Goal: Transaction & Acquisition: Purchase product/service

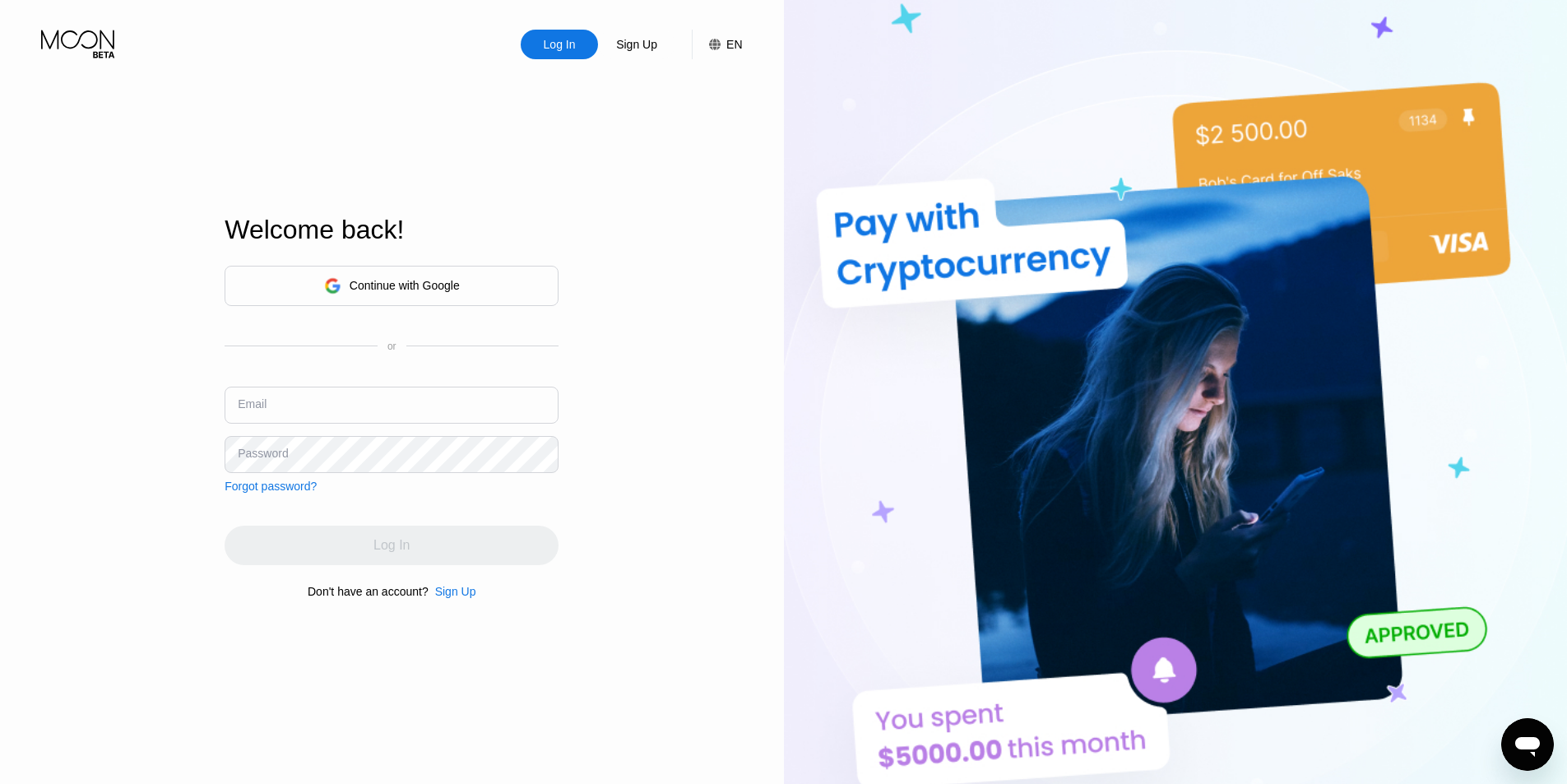
click at [276, 392] on input "text" at bounding box center [391, 405] width 334 height 37
drag, startPoint x: 316, startPoint y: 412, endPoint x: 558, endPoint y: 418, distance: 242.1
click at [558, 418] on div "Email [EMAIL_ADDRESS][DOMAIN_NAME]" at bounding box center [391, 411] width 334 height 49
type input "[EMAIL_ADDRESS][DOMAIN_NAME]"
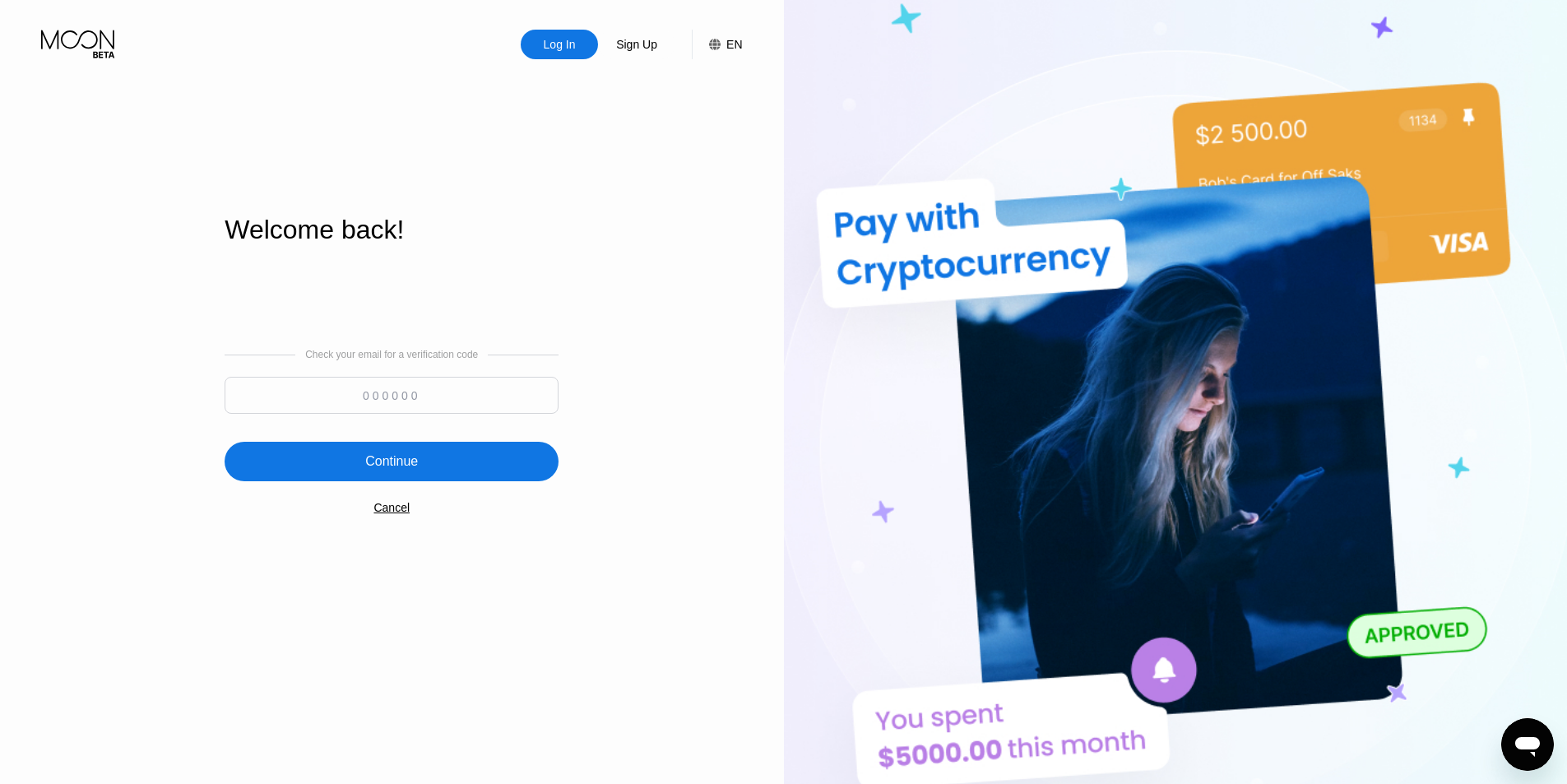
click at [451, 412] on input at bounding box center [391, 395] width 334 height 37
paste input "992381"
type input "992381"
click at [417, 474] on div "Continue" at bounding box center [391, 461] width 334 height 39
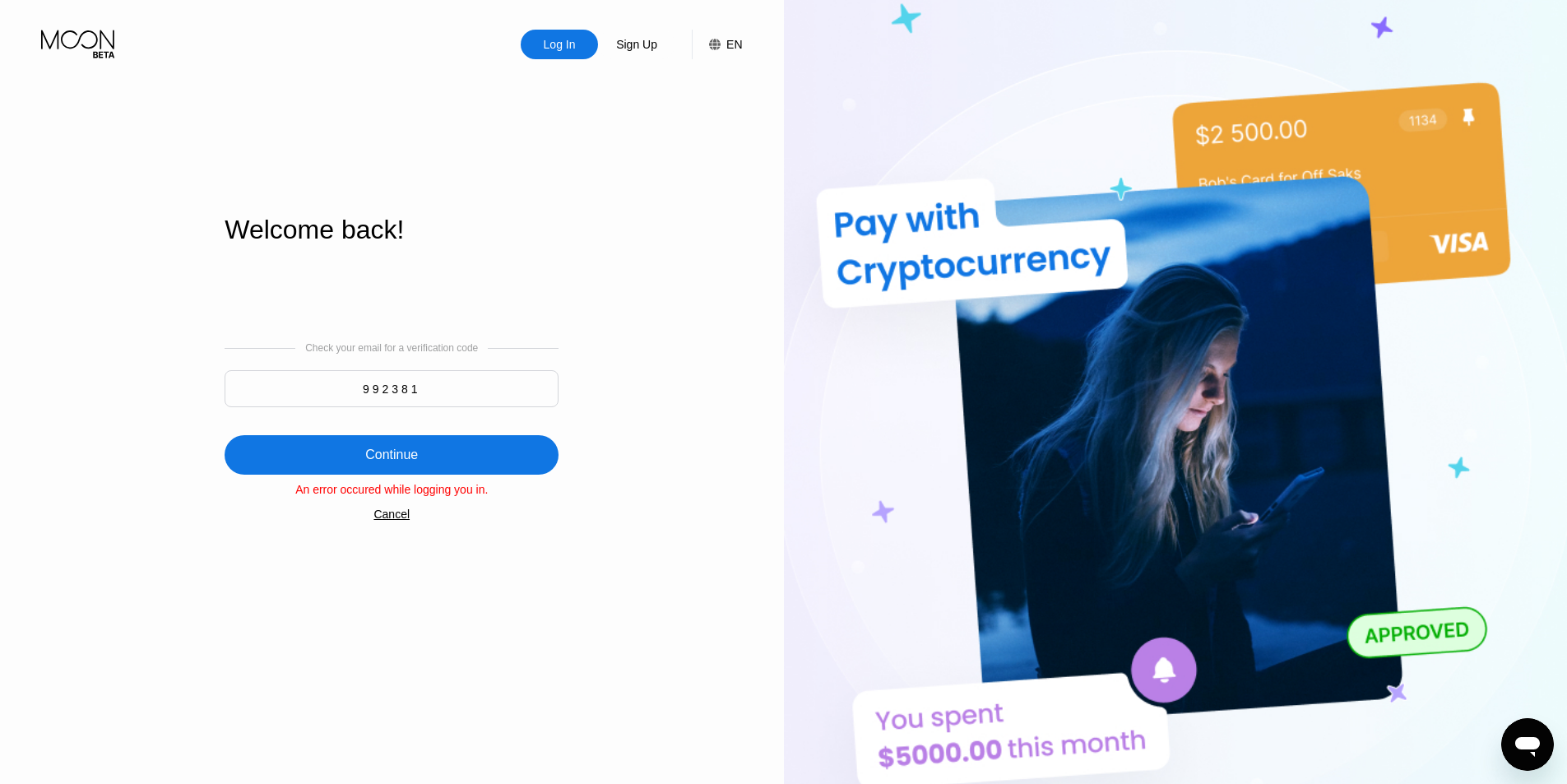
click at [392, 515] on div "Cancel" at bounding box center [391, 514] width 36 height 13
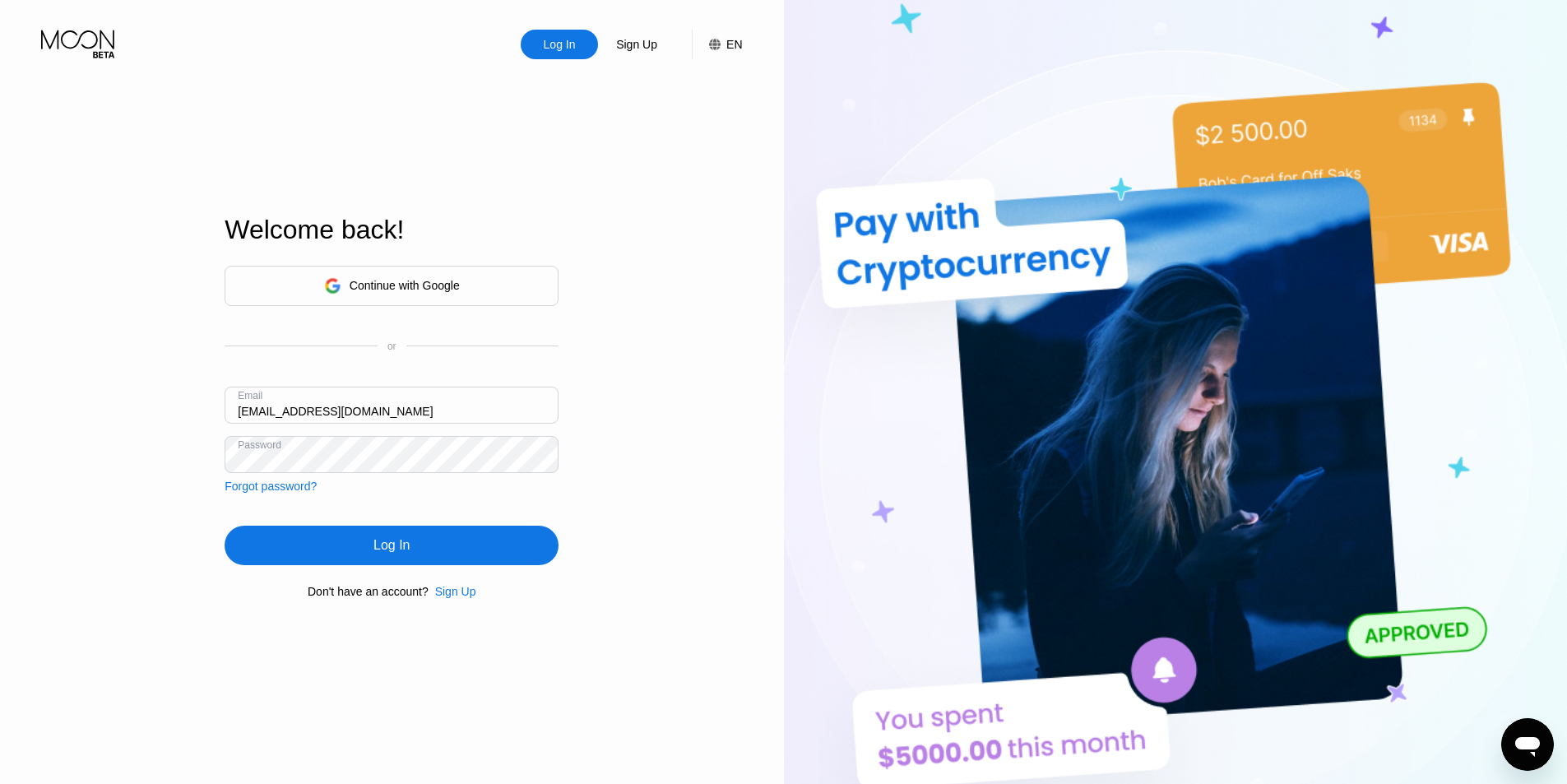
click at [335, 546] on div "Log In" at bounding box center [391, 545] width 334 height 39
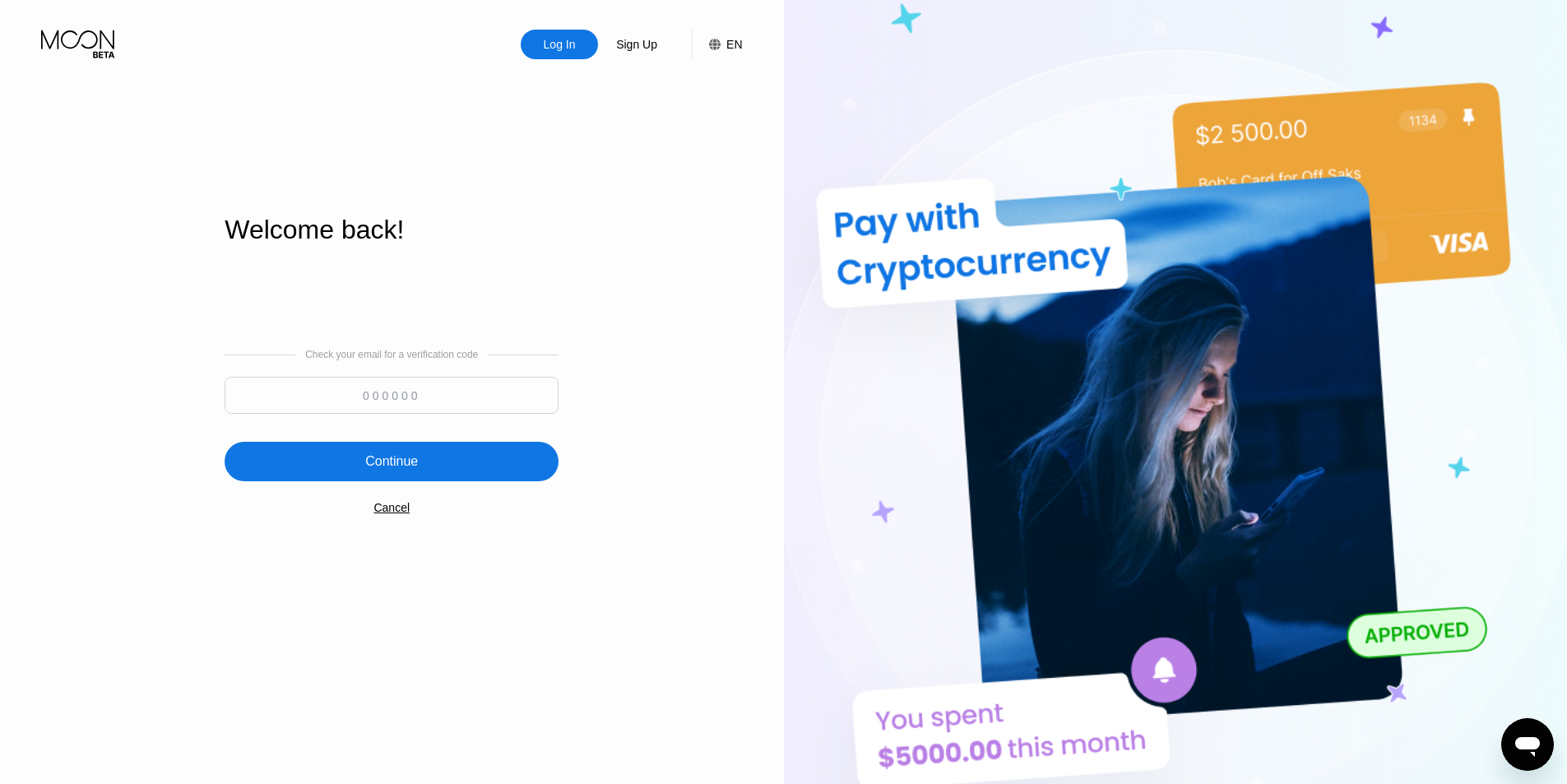
click at [385, 402] on input at bounding box center [391, 395] width 334 height 37
paste input "818087"
type input "818087"
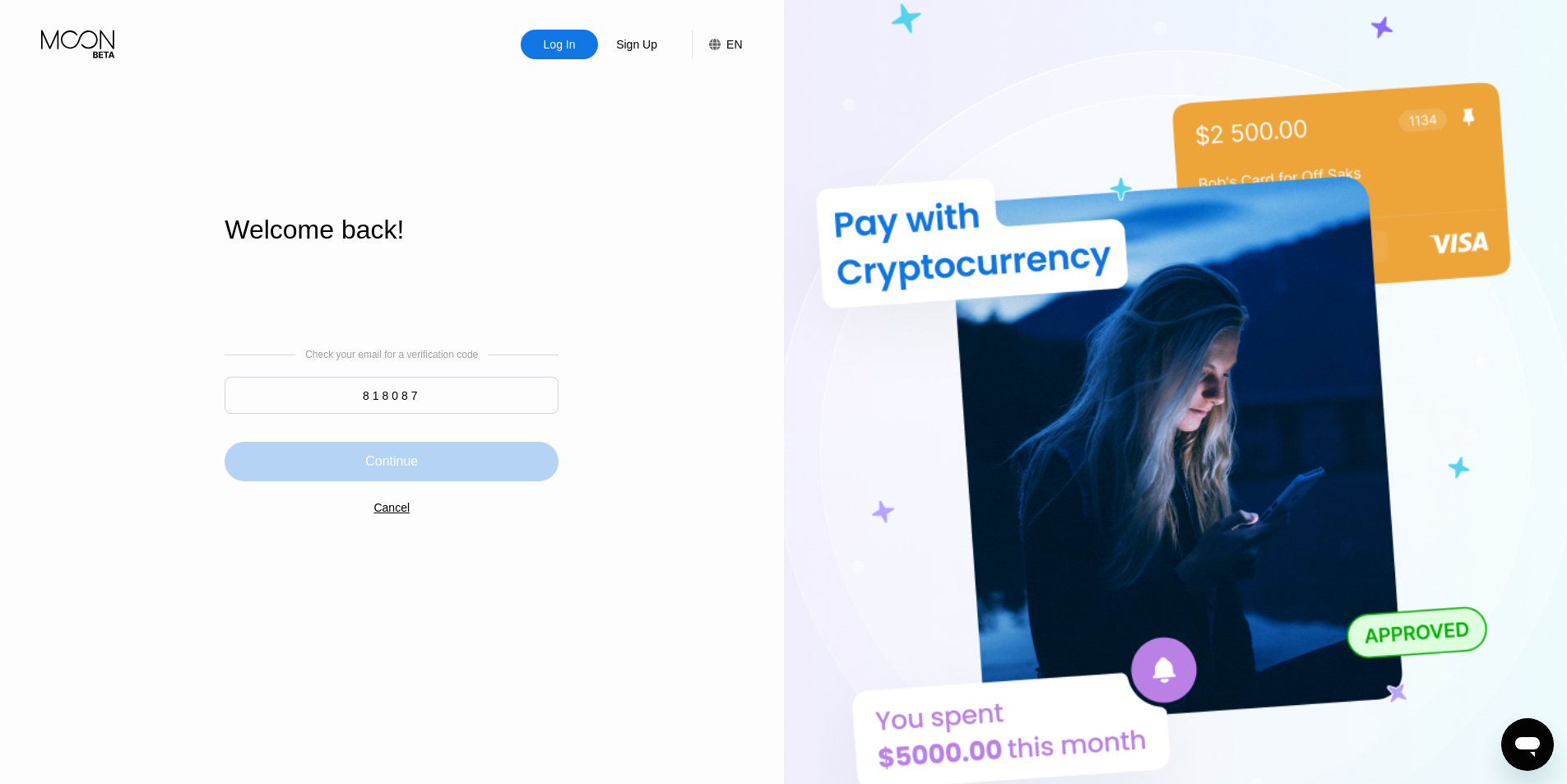
click at [403, 449] on div "Continue" at bounding box center [391, 461] width 334 height 39
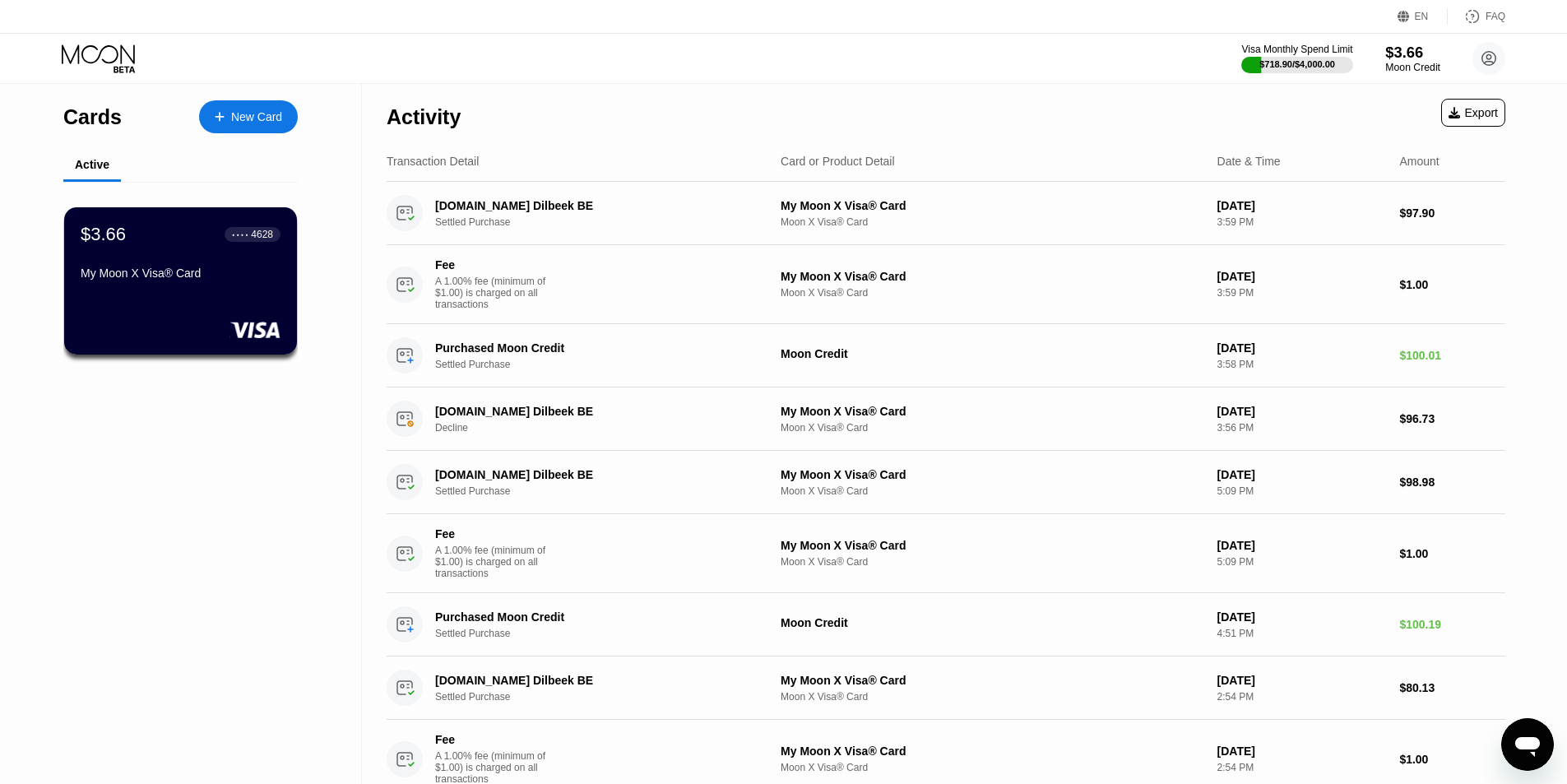
click at [1420, 59] on div "$3.66" at bounding box center [1413, 52] width 55 height 18
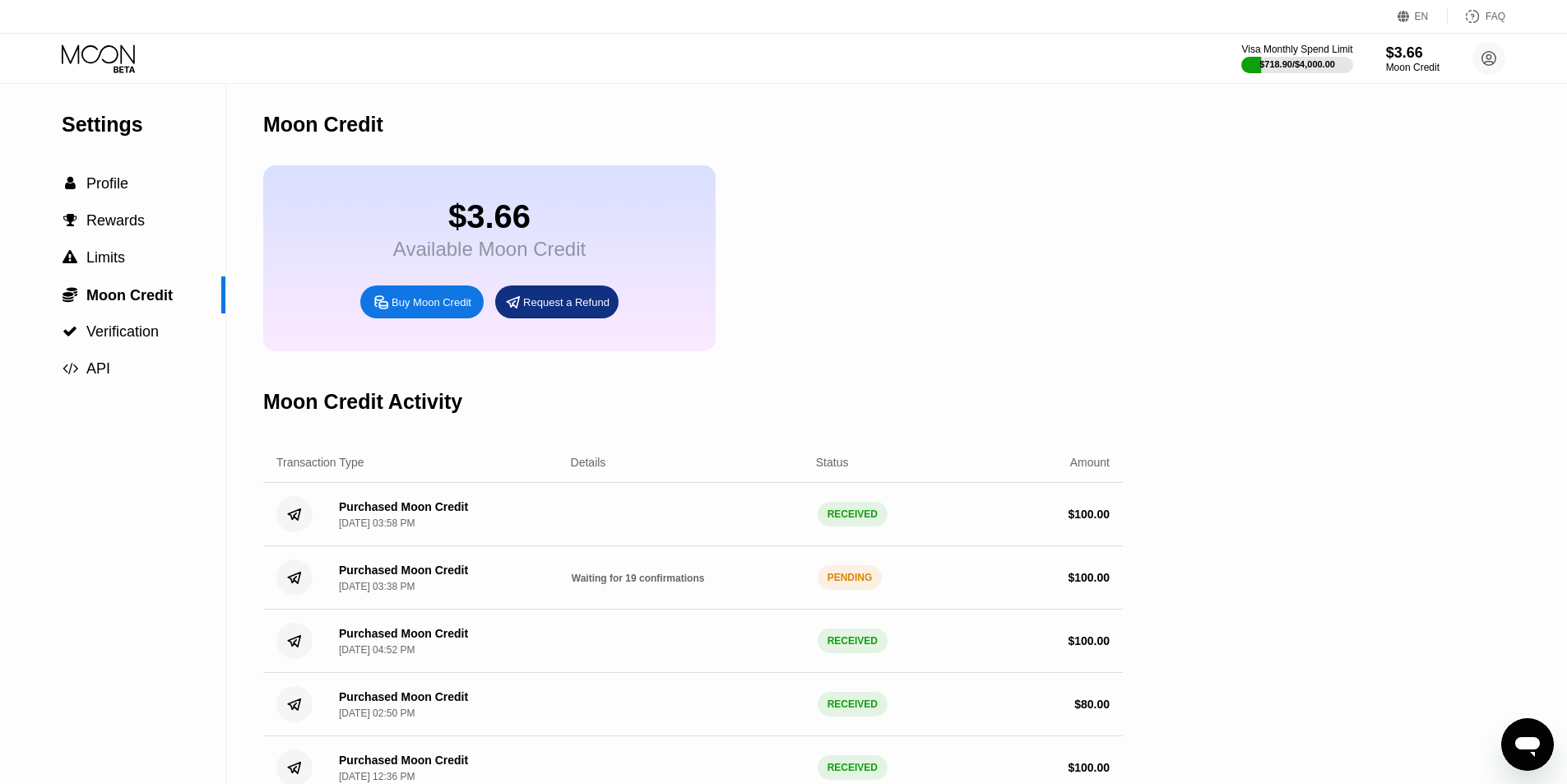
click at [430, 310] on div "Buy Moon Credit" at bounding box center [431, 302] width 80 height 14
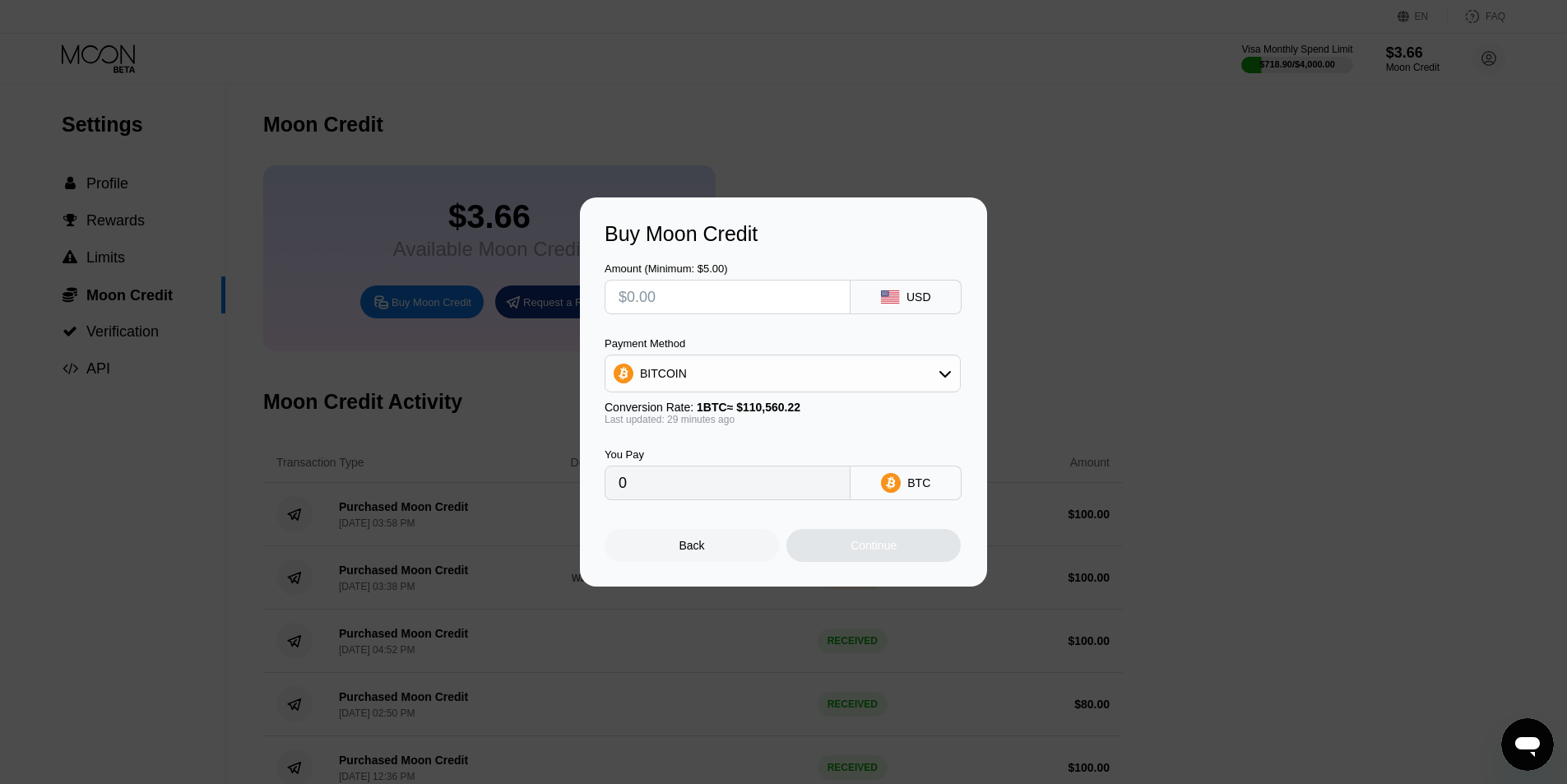
click at [693, 306] on input "text" at bounding box center [727, 296] width 218 height 33
type input "$50"
type input "0.00045307"
type input "$50"
drag, startPoint x: 707, startPoint y: 378, endPoint x: 705, endPoint y: 395, distance: 17.1
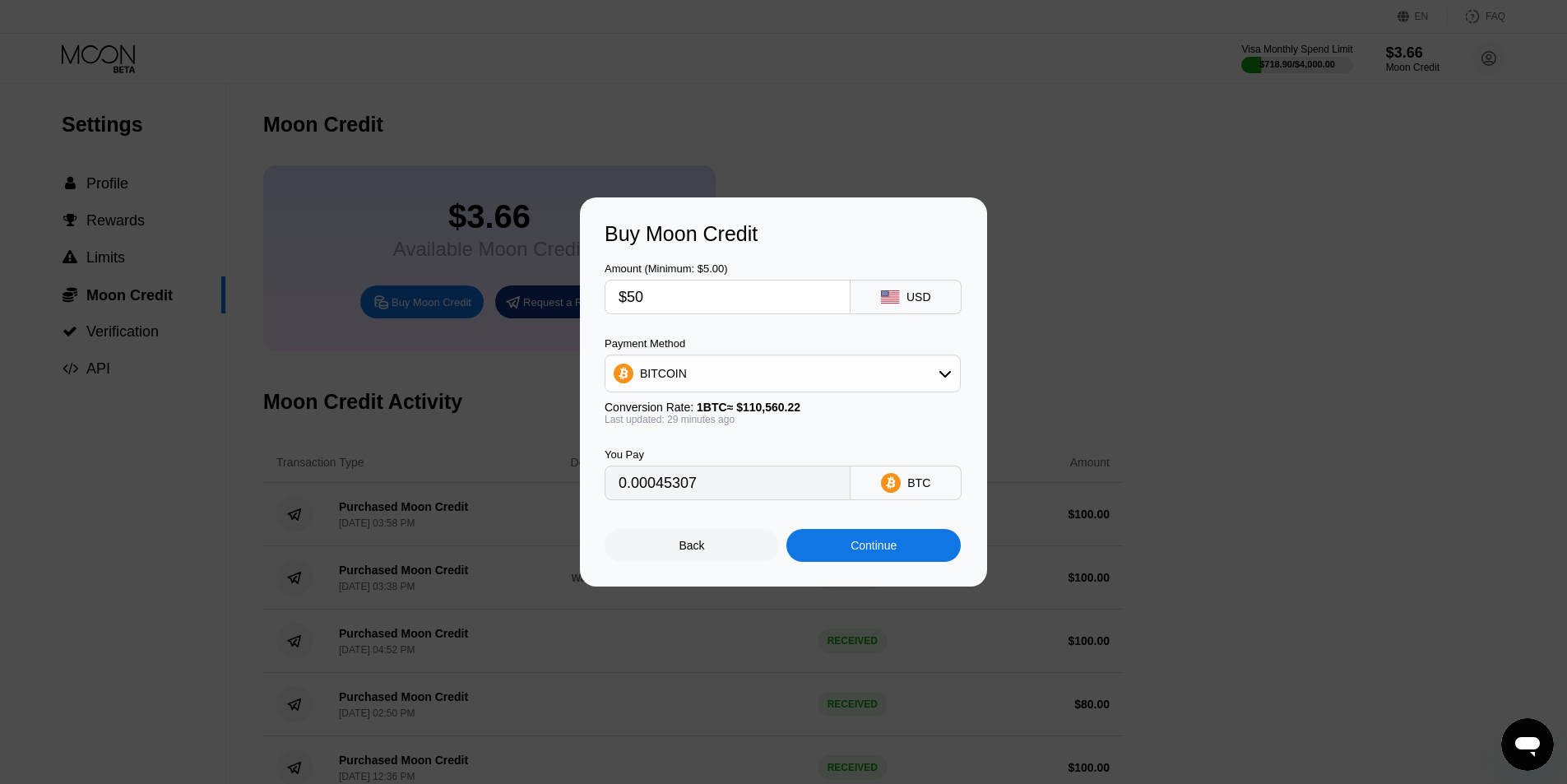
click at [707, 379] on div "BITCOIN" at bounding box center [783, 373] width 355 height 33
click at [684, 464] on div "USDT on TRON" at bounding box center [783, 454] width 347 height 33
type input "50.51"
click at [850, 547] on div "Continue" at bounding box center [873, 546] width 46 height 13
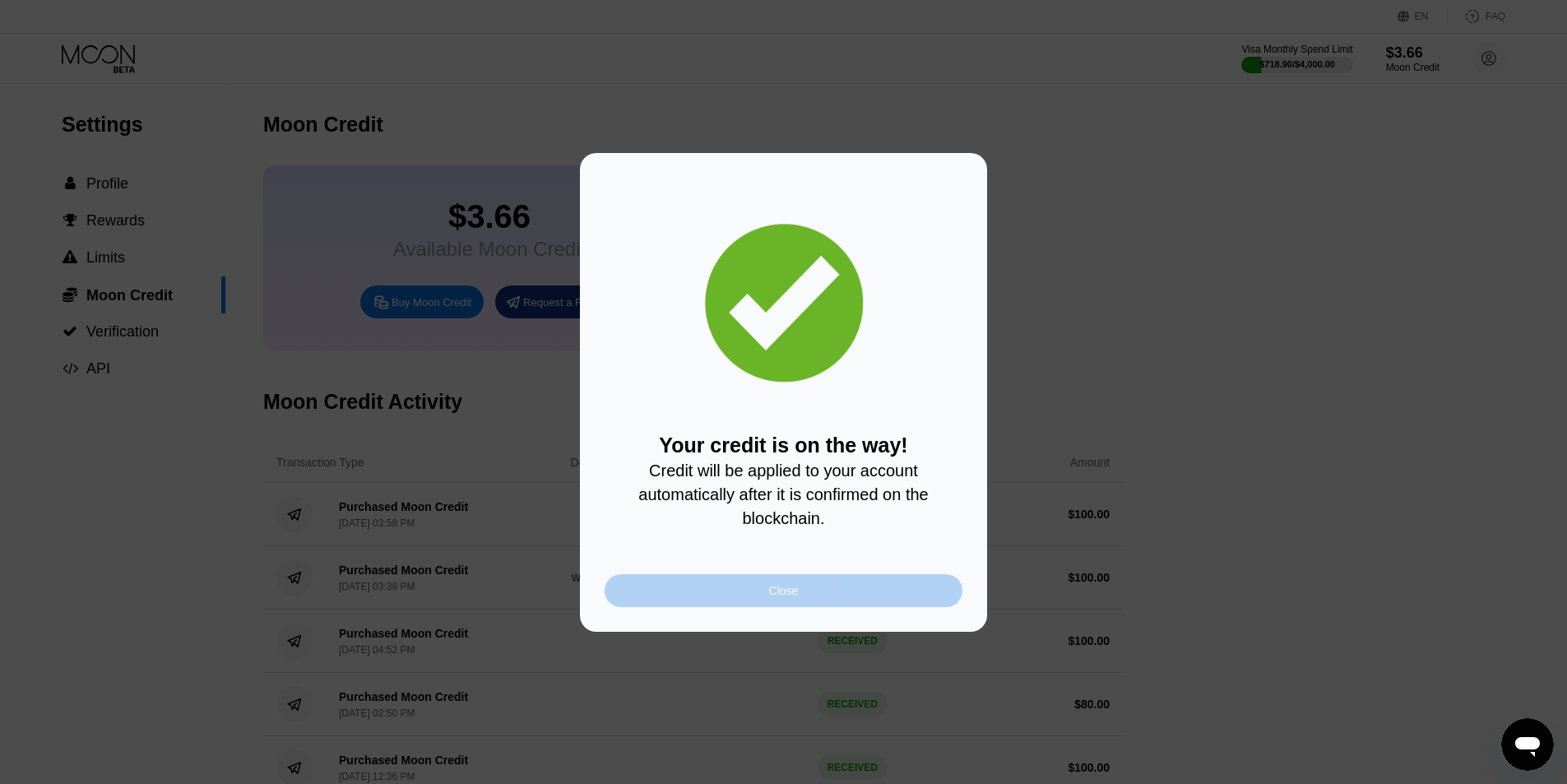
click at [759, 584] on div "Close" at bounding box center [783, 590] width 357 height 33
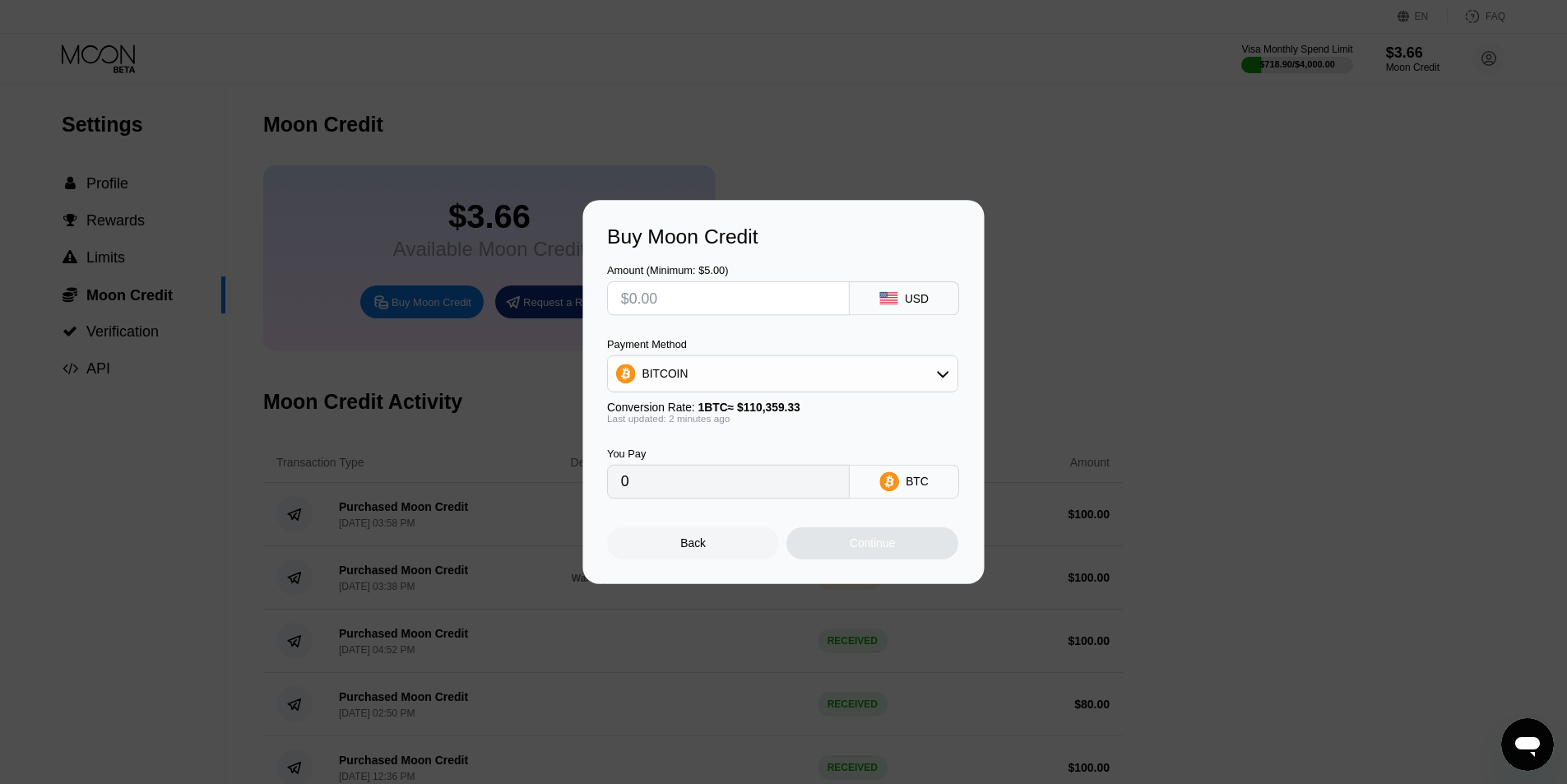
click at [759, 584] on div "Buy Moon Credit Amount (Minimum: $5.00) USD Payment Method BITCOIN Conversion R…" at bounding box center [784, 392] width 1567 height 784
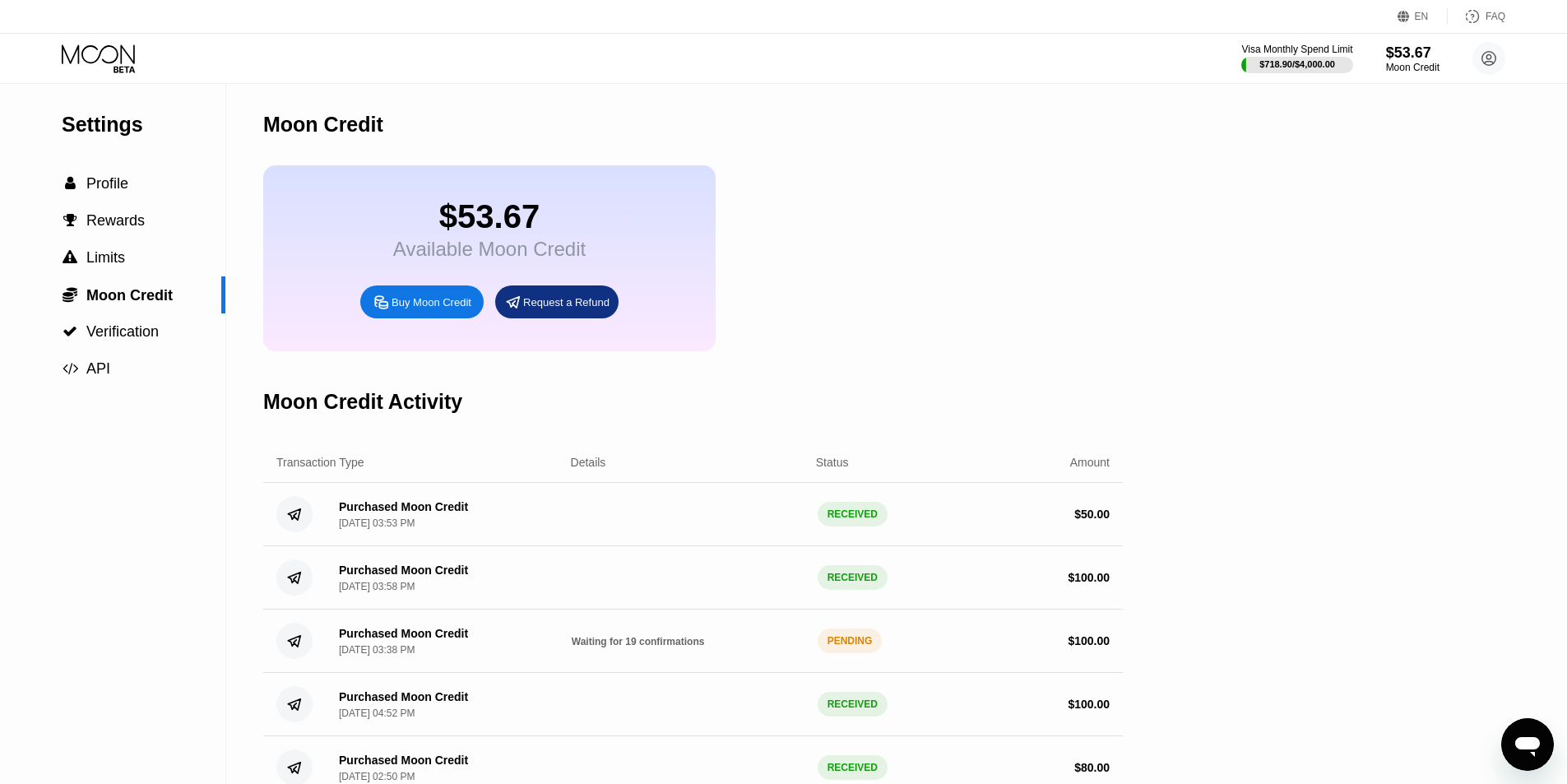
click at [112, 57] on icon at bounding box center [100, 59] width 76 height 28
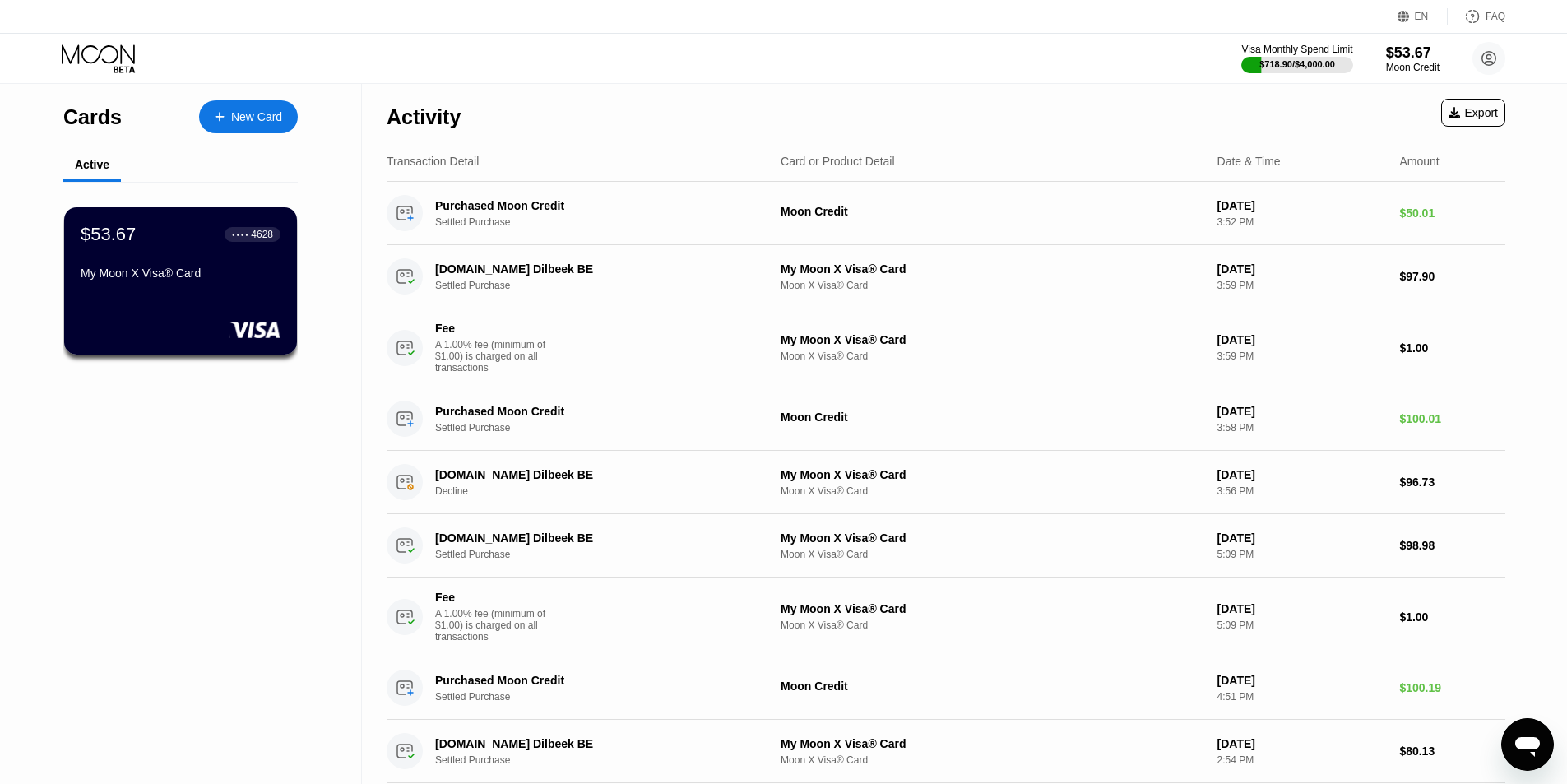
click at [219, 286] on div "My Moon X Visa® Card" at bounding box center [180, 276] width 200 height 20
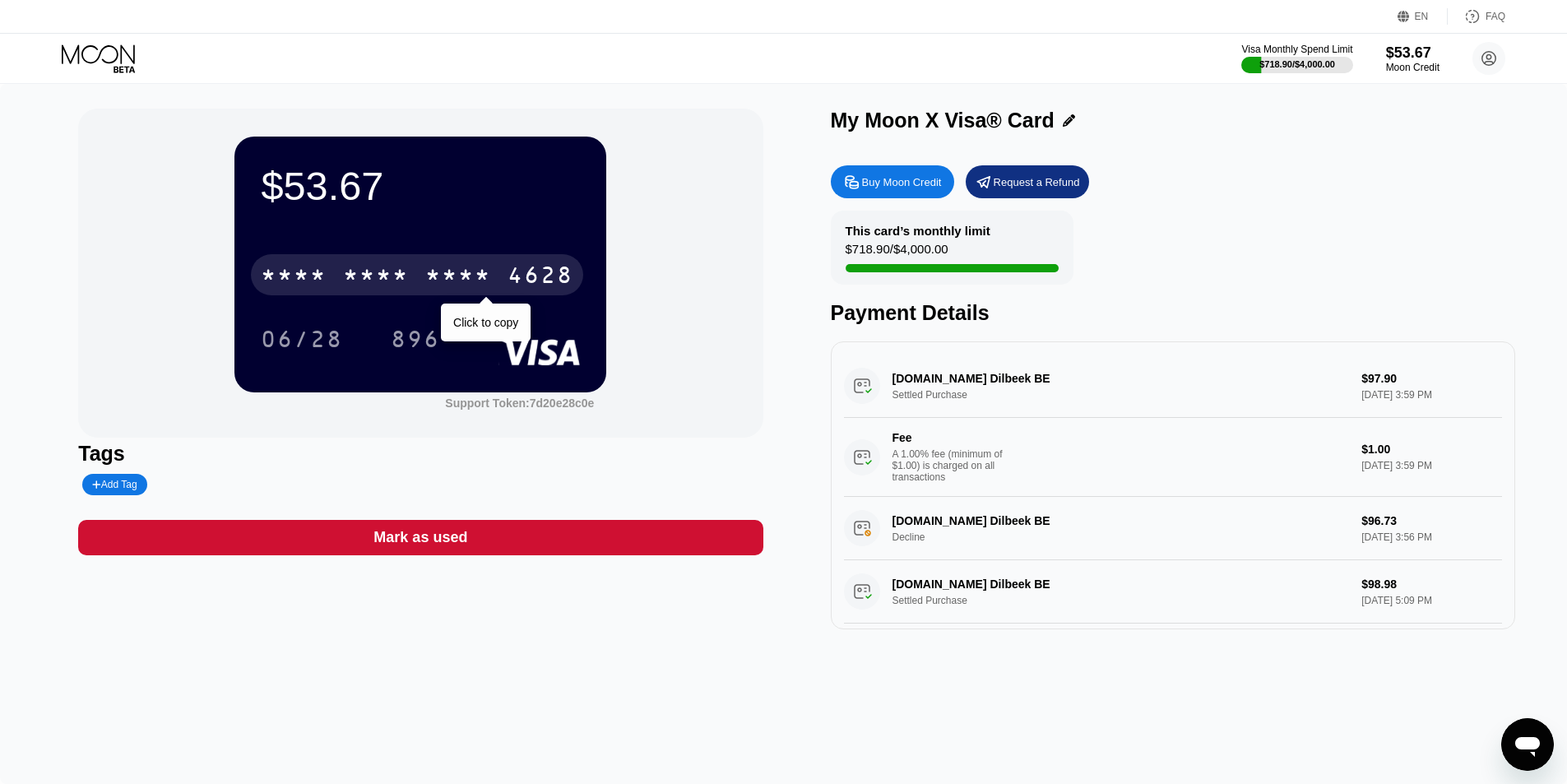
click at [475, 276] on div "* * * *" at bounding box center [458, 276] width 66 height 26
click at [406, 287] on div "6500" at bounding box center [376, 276] width 66 height 26
click at [331, 283] on div "* * * * * * * * * * * * 4628" at bounding box center [417, 274] width 332 height 41
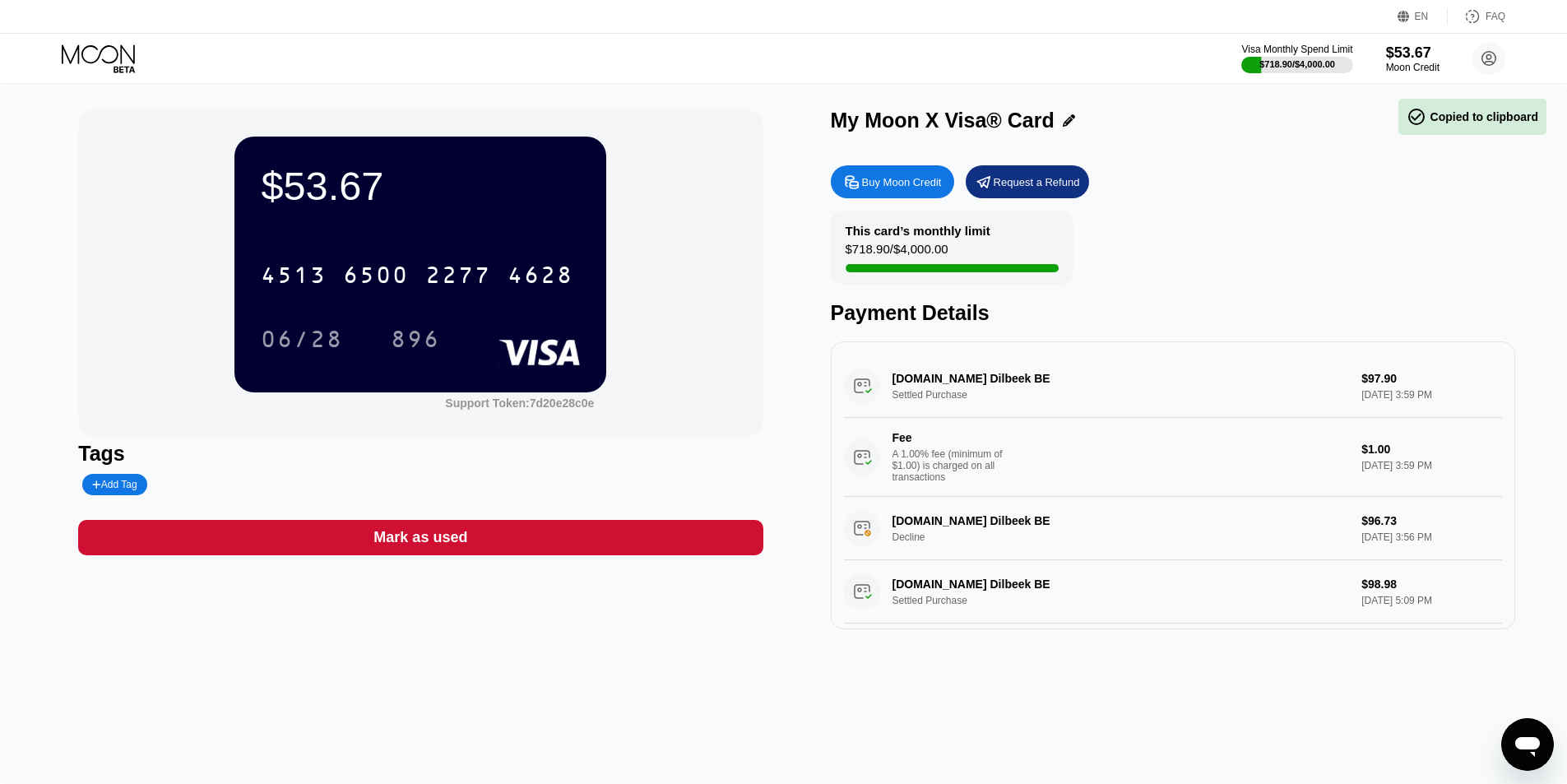
click at [310, 282] on div "4513" at bounding box center [294, 276] width 66 height 26
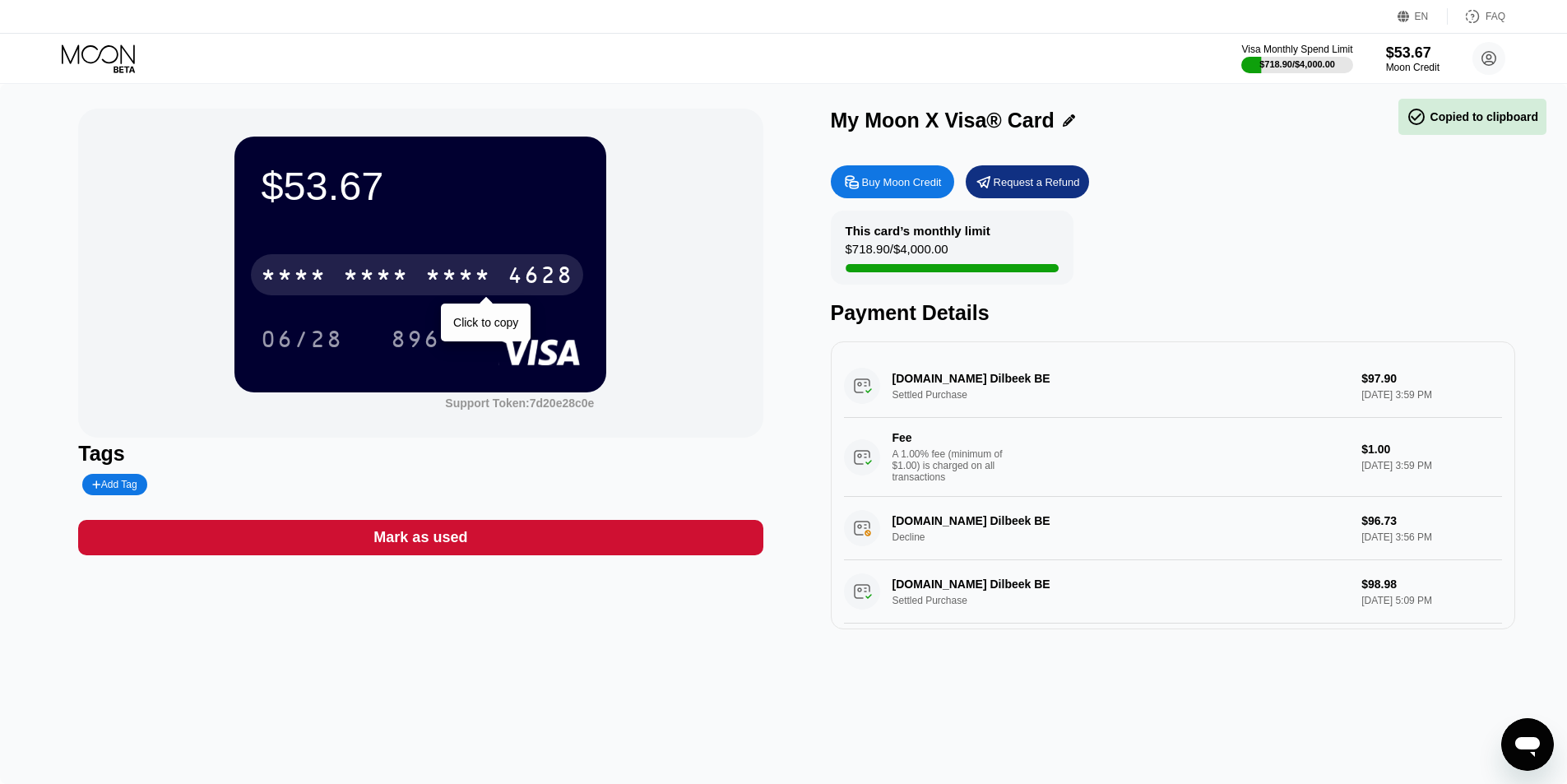
click at [310, 282] on div "* * * *" at bounding box center [294, 276] width 66 height 26
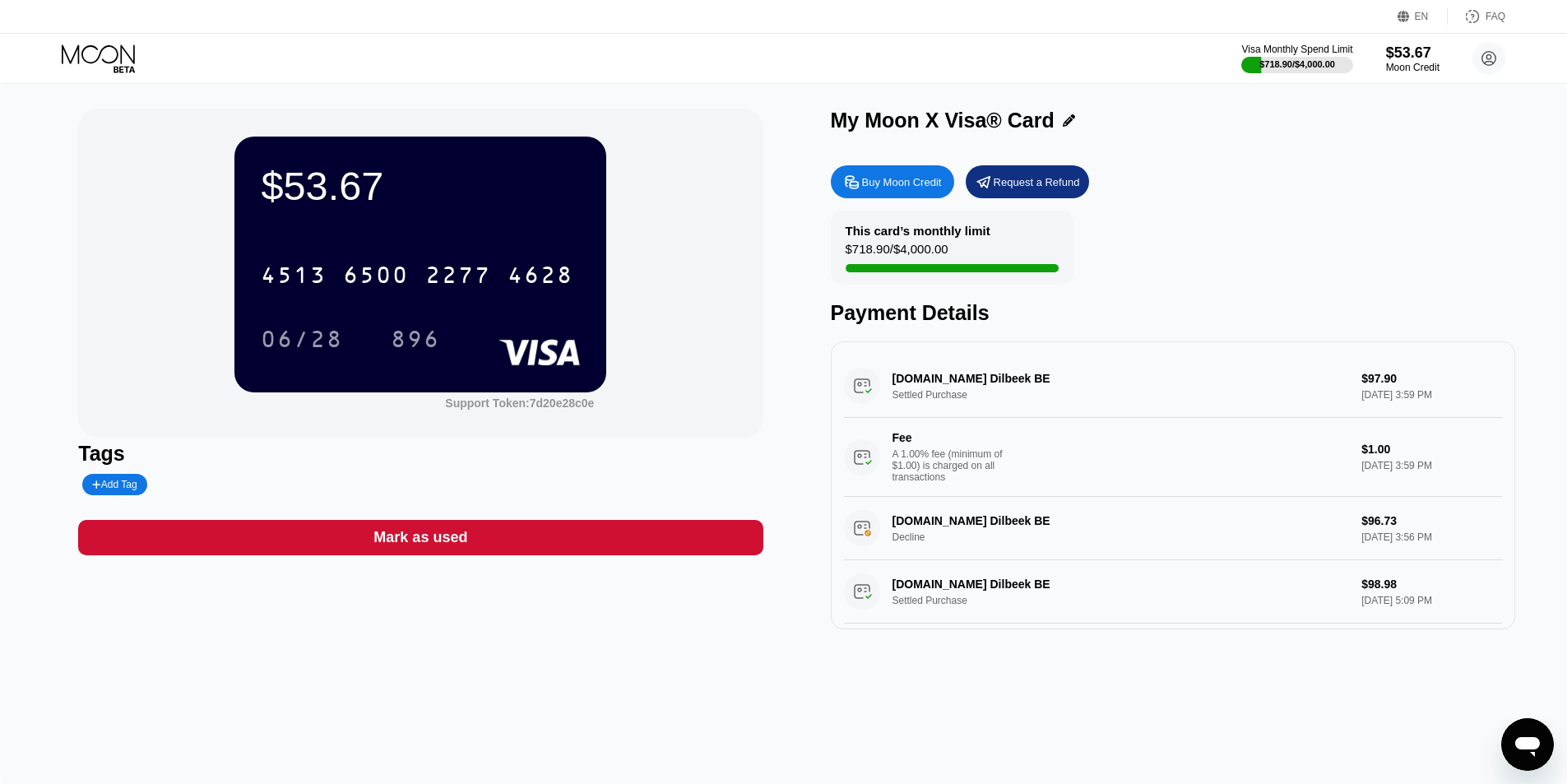
drag, startPoint x: 501, startPoint y: 634, endPoint x: 491, endPoint y: 597, distance: 38.3
click at [501, 629] on div "$53.67 4513 6500 2277 4628 06/28 896 Support Token: 7d20e28c0e Tags Add Tag Mar…" at bounding box center [420, 369] width 685 height 520
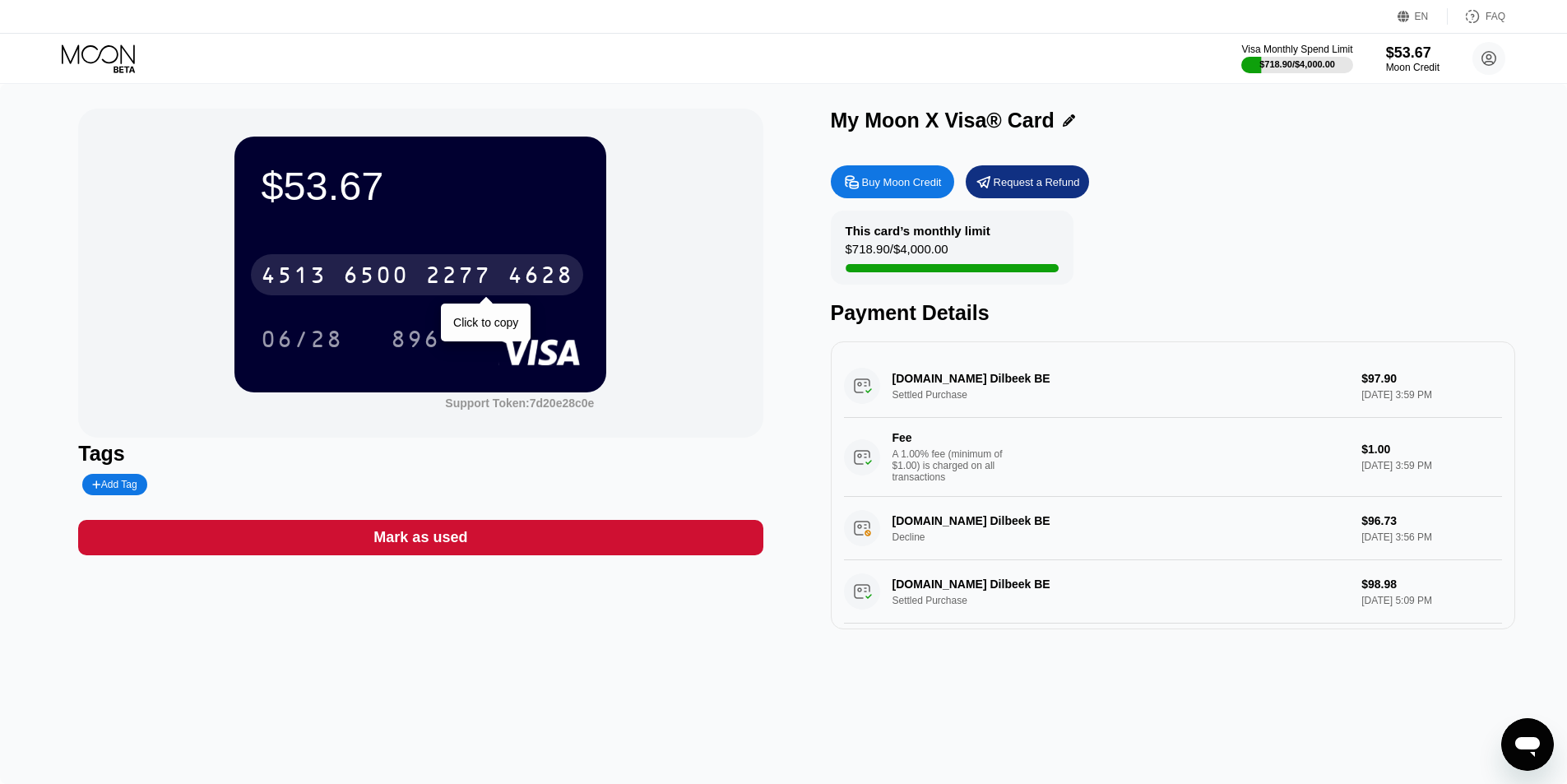
click at [362, 277] on div "6500" at bounding box center [376, 276] width 66 height 26
click at [505, 280] on div "* * * * * * * * * * * * 4628" at bounding box center [417, 274] width 332 height 41
click at [302, 271] on div "4513" at bounding box center [294, 276] width 66 height 26
click at [347, 274] on div "* * * *" at bounding box center [376, 276] width 66 height 26
click at [335, 284] on div "4513 6500 2277 4628" at bounding box center [417, 274] width 332 height 41
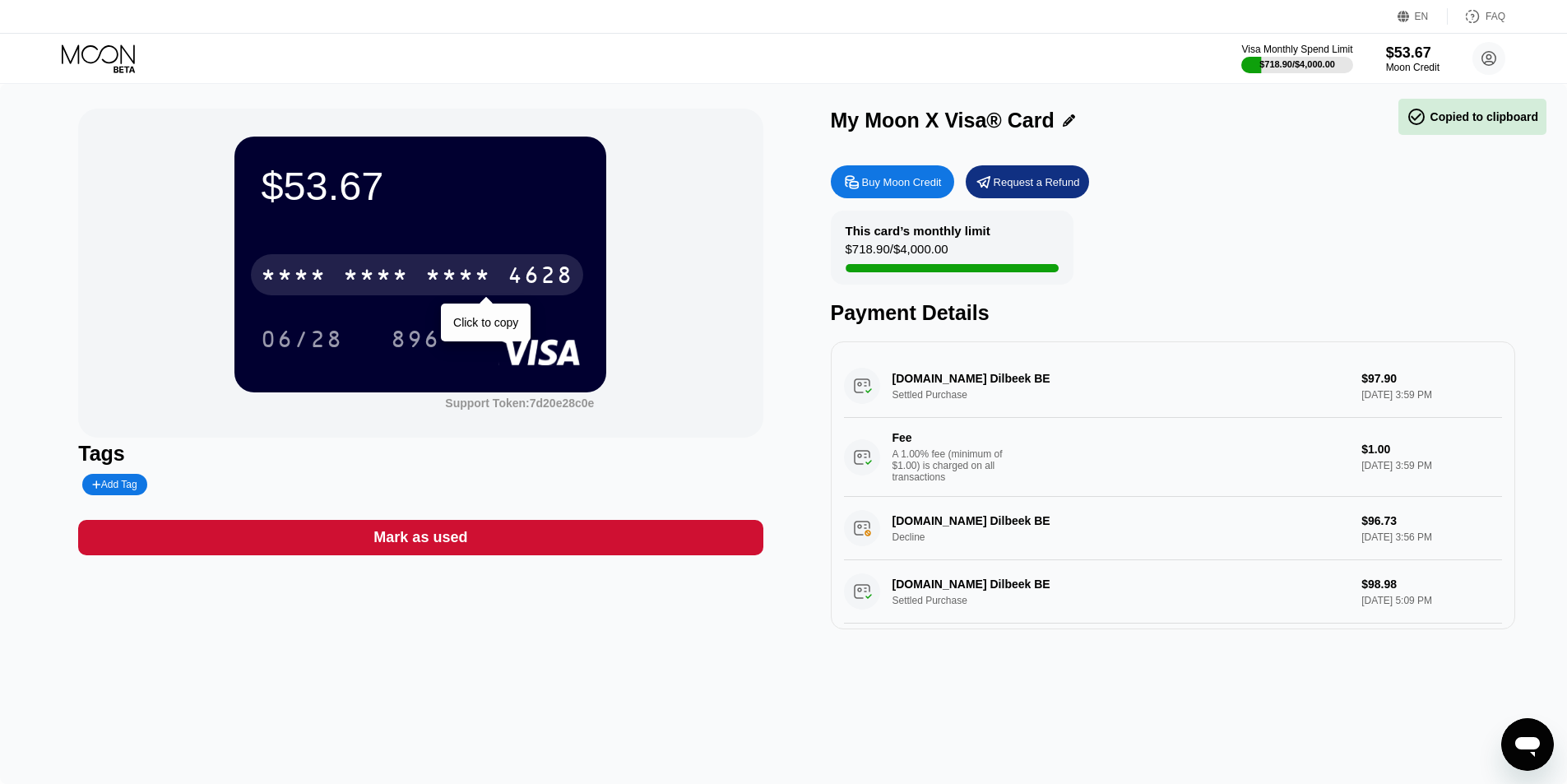
click at [421, 280] on div "* * * * * * * * * * * * 4628" at bounding box center [417, 274] width 332 height 41
click at [386, 280] on div "6500" at bounding box center [376, 276] width 66 height 26
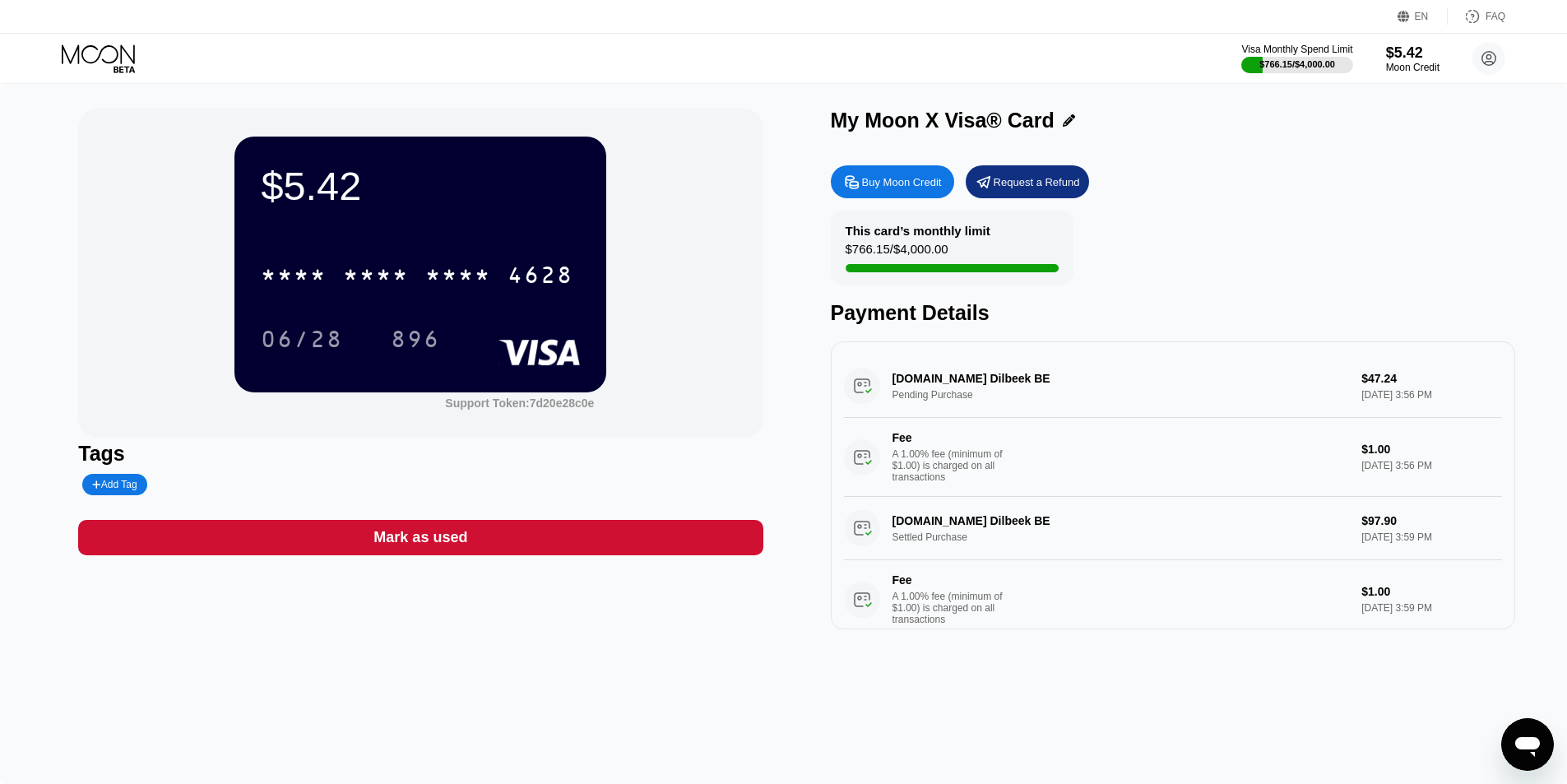
click at [1173, 67] on div "Visa Monthly Spend Limit $766.15 / $4,000.00 $5.42 Moon Credit berkturkcan24@gm…" at bounding box center [784, 58] width 1567 height 49
click at [129, 60] on icon at bounding box center [100, 59] width 76 height 28
